Goal: Task Accomplishment & Management: Use online tool/utility

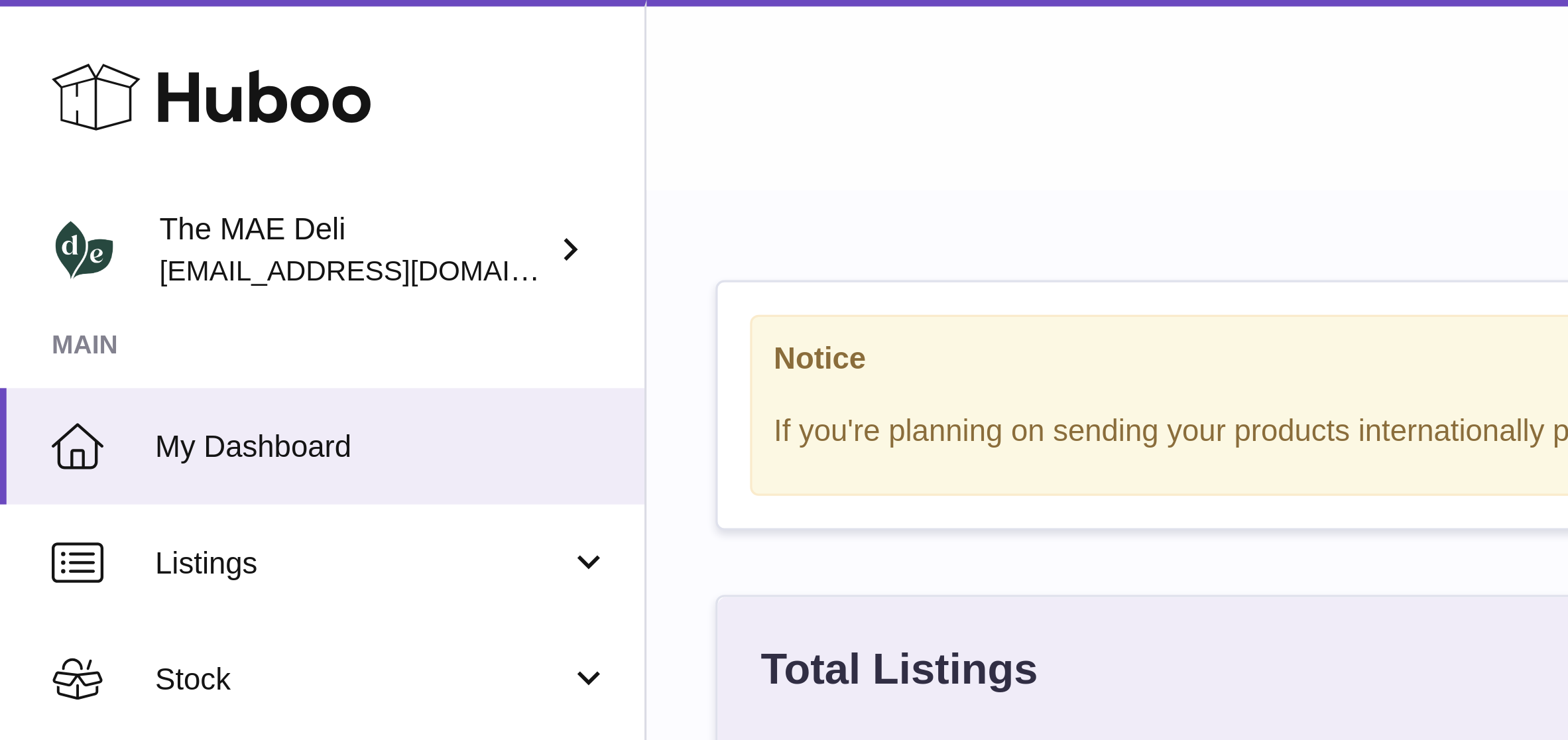
scroll to position [206, 432]
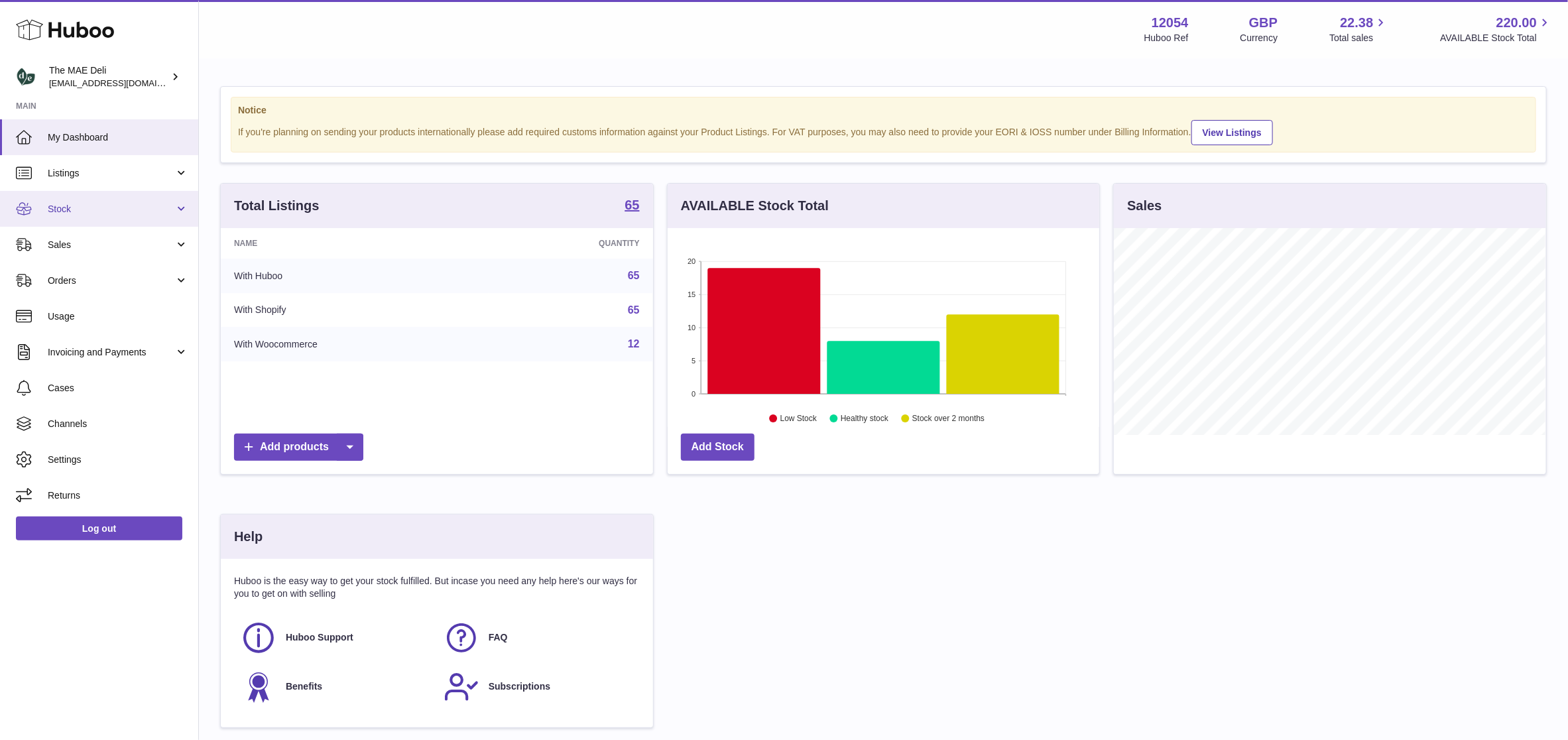
click at [109, 213] on span "Stock" at bounding box center [111, 208] width 126 height 12
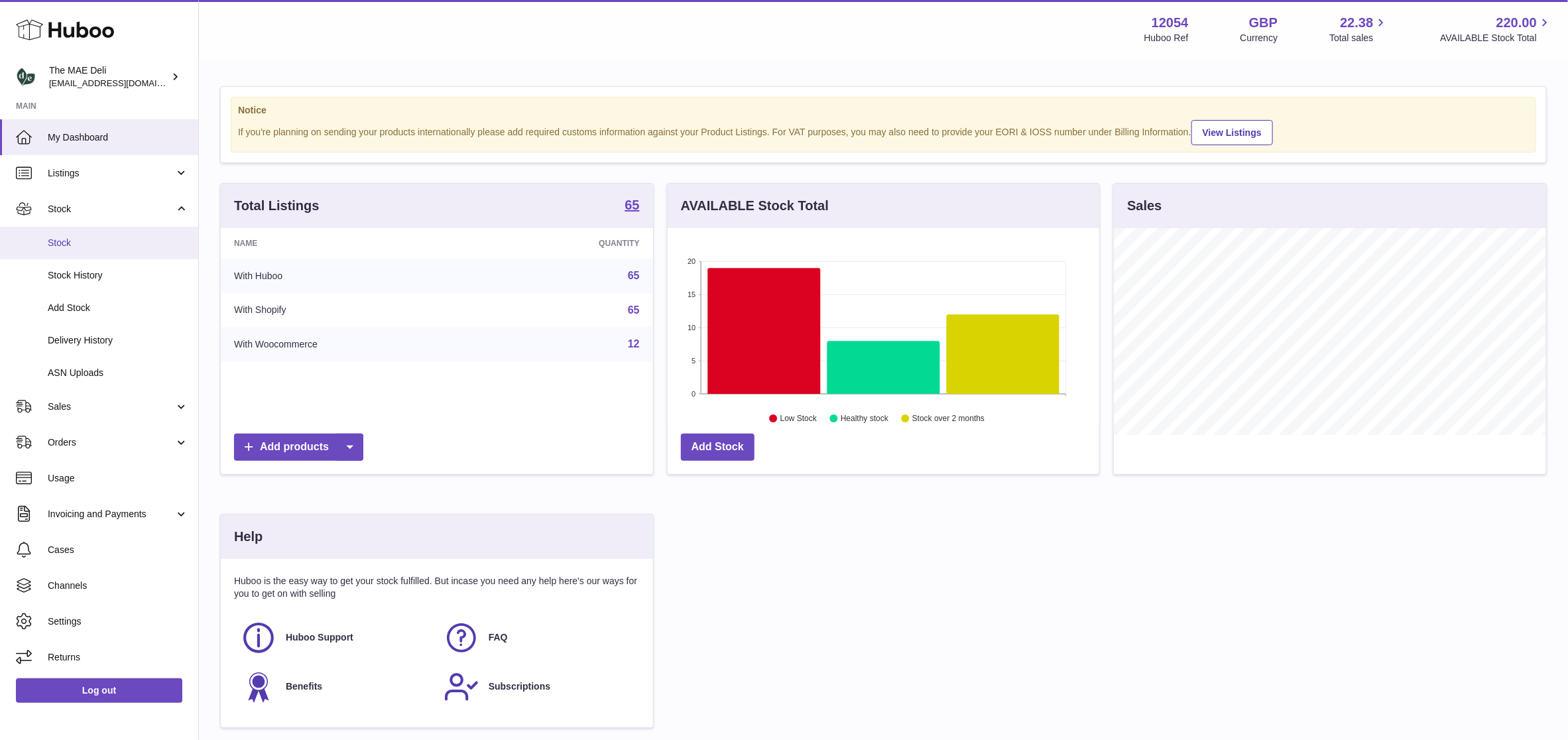
click at [100, 244] on span "Stock" at bounding box center [118, 242] width 140 height 12
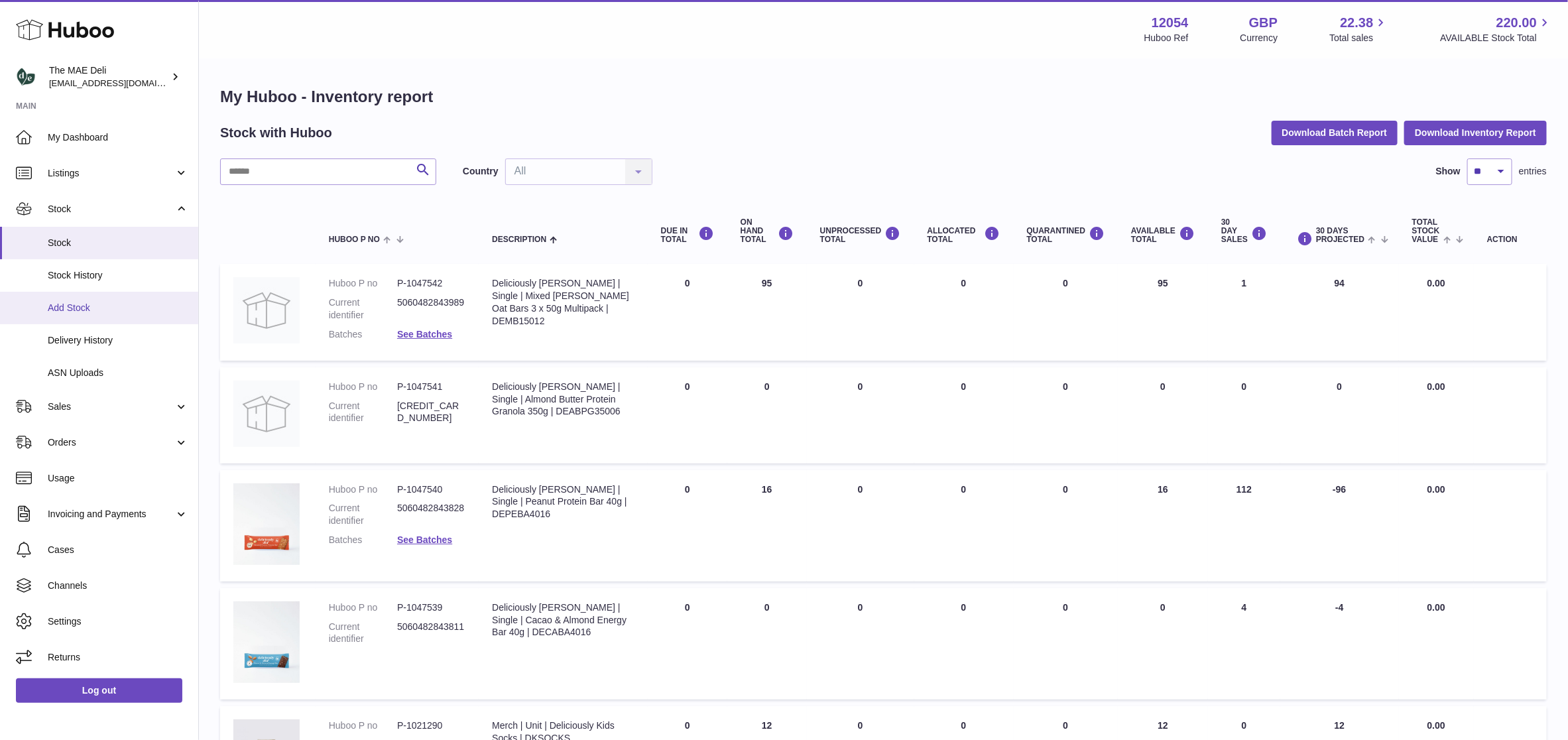
click at [104, 302] on span "Add Stock" at bounding box center [118, 307] width 140 height 12
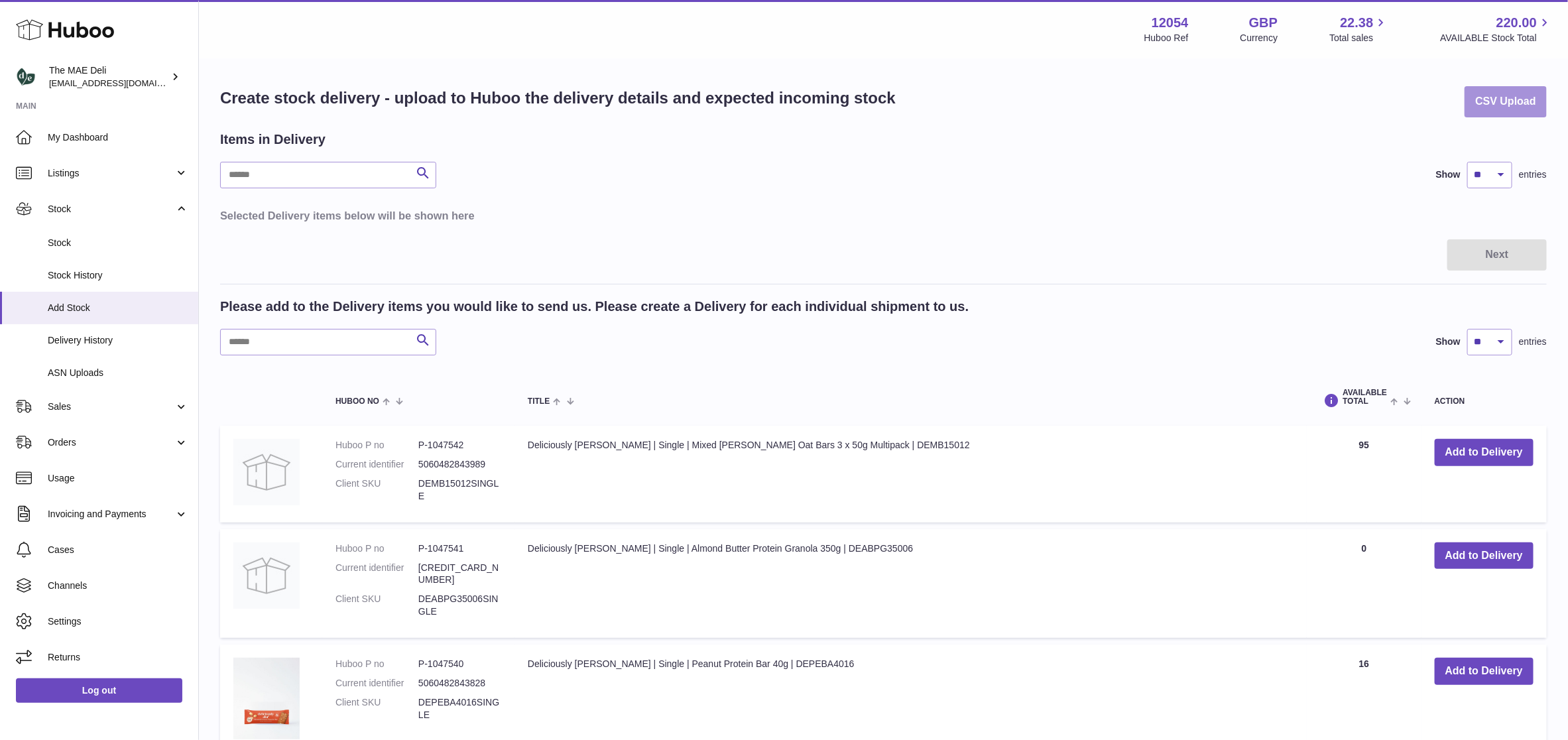
click at [1495, 104] on button "CSV Upload" at bounding box center [1505, 101] width 82 height 31
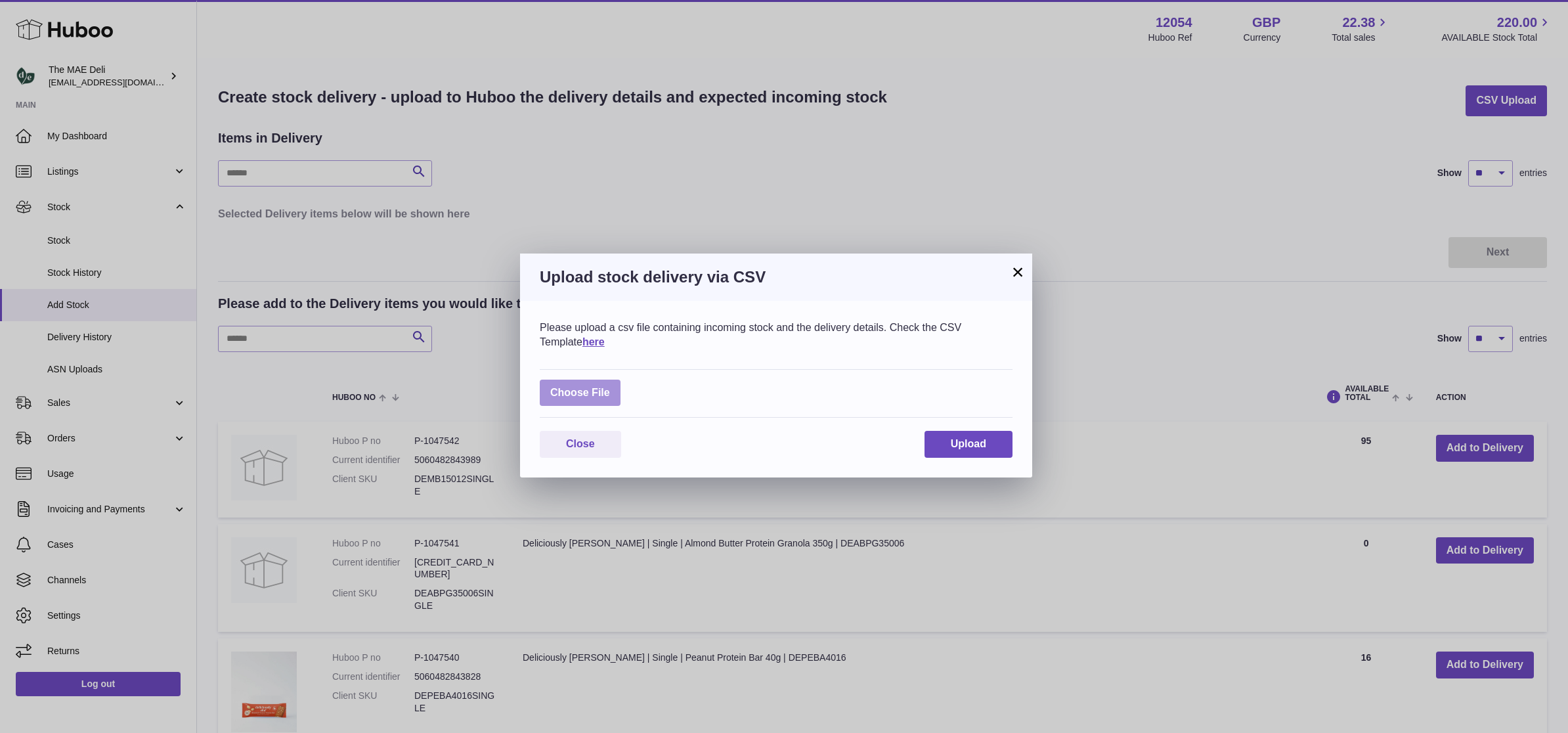
click at [586, 395] on label at bounding box center [580, 392] width 80 height 27
click at [610, 387] on input "file" at bounding box center [610, 386] width 1 height 1
type input "**********"
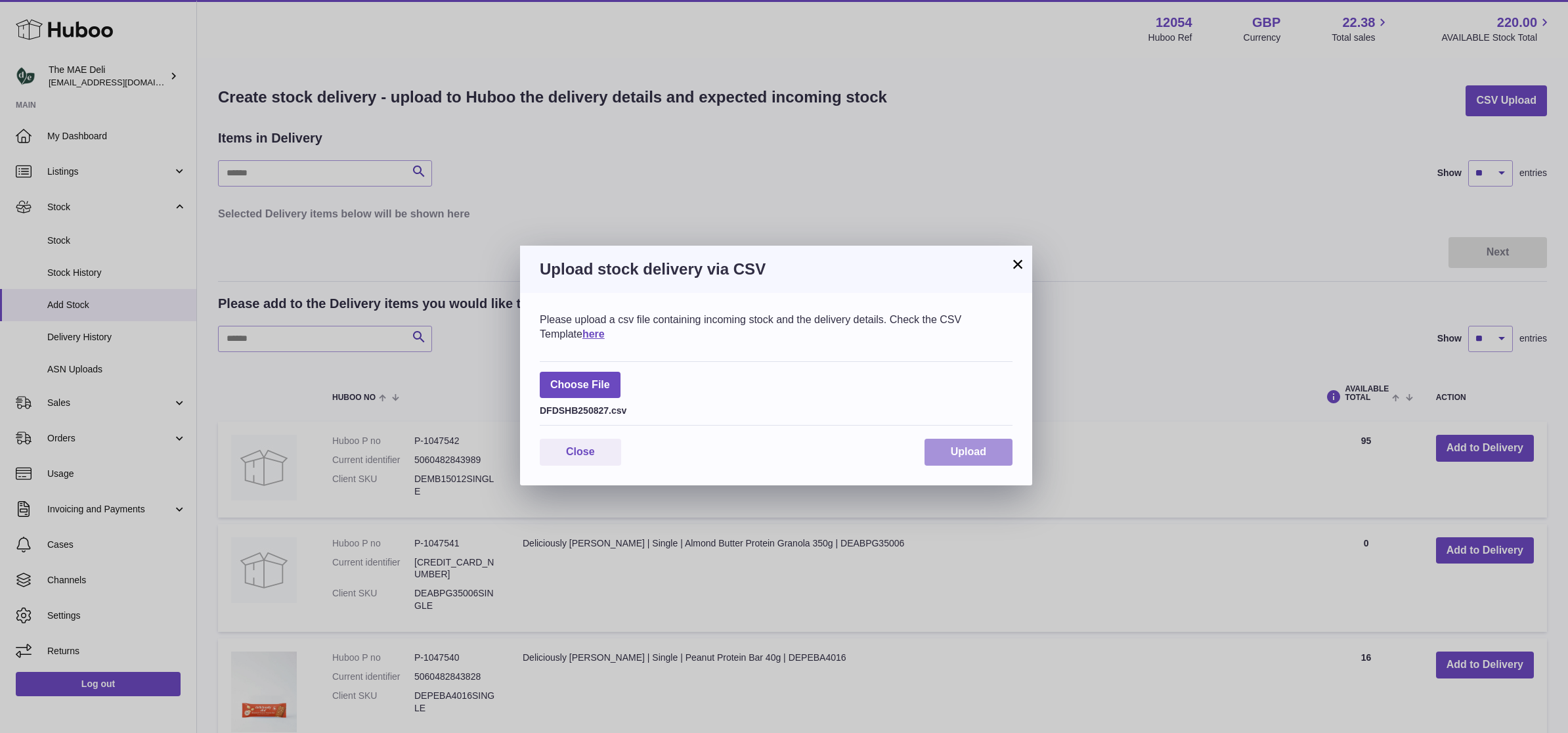
click at [953, 456] on span "Upload" at bounding box center [968, 451] width 35 height 11
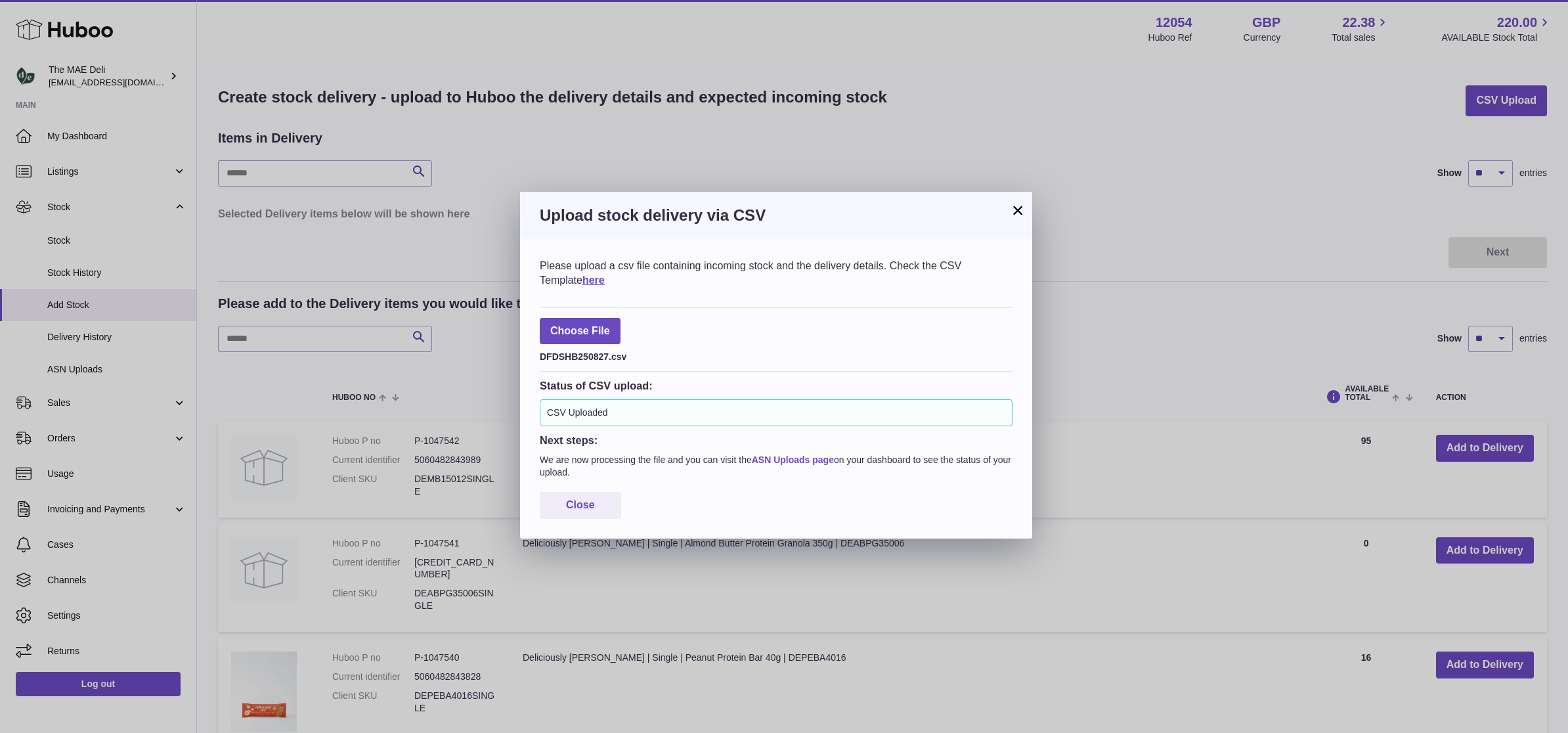
click at [761, 465] on link "ASN Uploads page" at bounding box center [793, 459] width 82 height 10
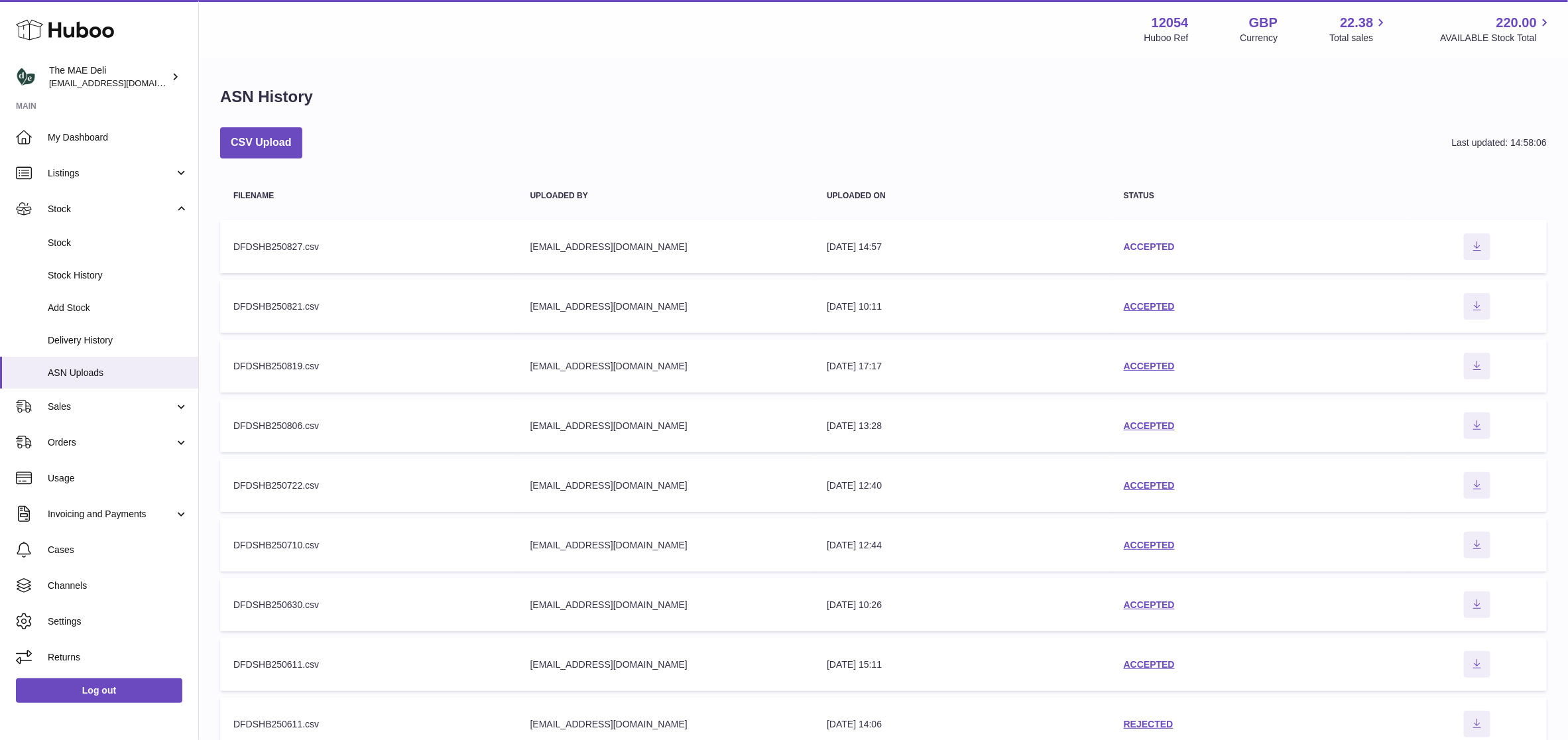
click at [1160, 242] on link "ACCEPTED" at bounding box center [1149, 246] width 51 height 10
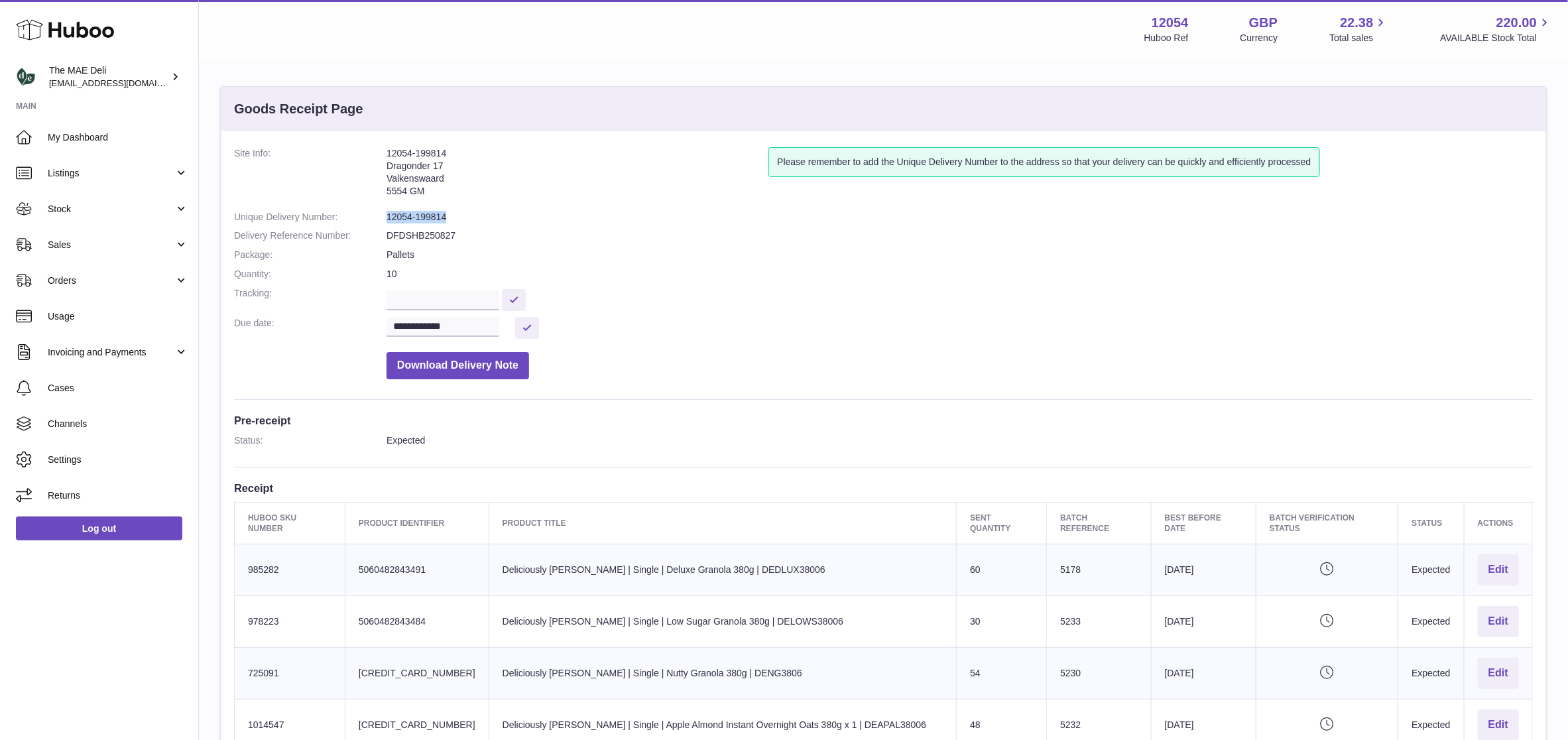
drag, startPoint x: 450, startPoint y: 217, endPoint x: 388, endPoint y: 220, distance: 62.1
click at [388, 220] on dd "12054-199814" at bounding box center [960, 217] width 1147 height 12
copy dd "12054-199814"
